Goal: Task Accomplishment & Management: Use online tool/utility

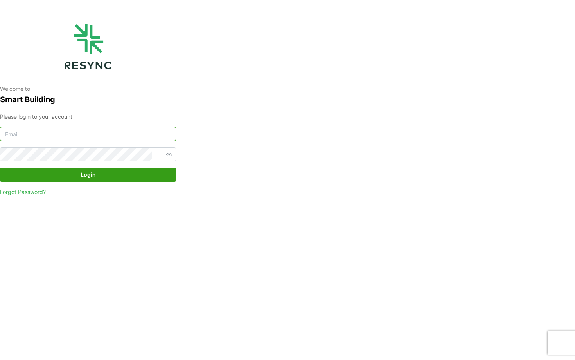
type input "[EMAIL_ADDRESS][DOMAIN_NAME]"
click at [88, 179] on span "Login" at bounding box center [88, 174] width 15 height 13
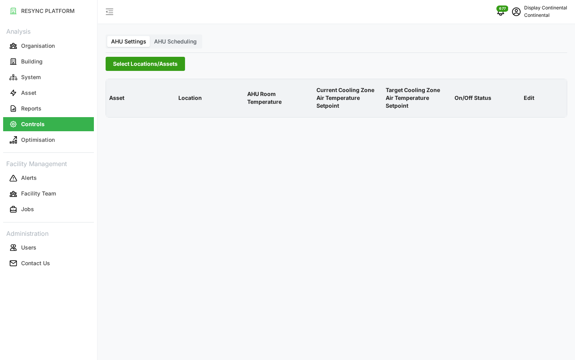
click at [141, 64] on span "Select Locations/Assets" at bounding box center [145, 63] width 65 height 13
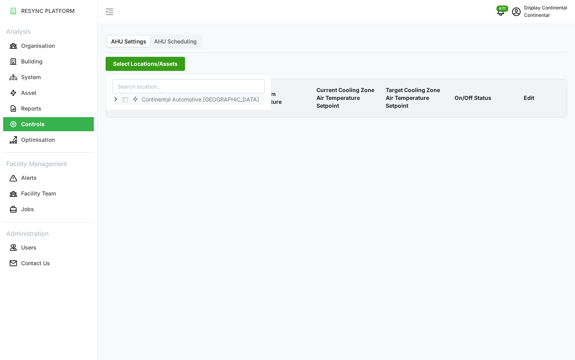
click at [114, 99] on icon at bounding box center [116, 99] width 6 height 6
click at [131, 112] on span "Select CA1" at bounding box center [131, 110] width 5 height 5
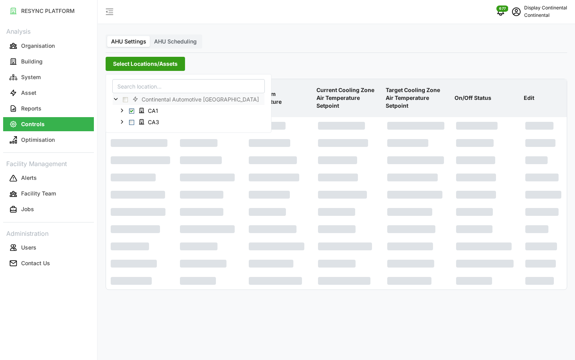
click at [294, 100] on p "AHU Room Temperature" at bounding box center [279, 98] width 66 height 29
